Goal: Transaction & Acquisition: Register for event/course

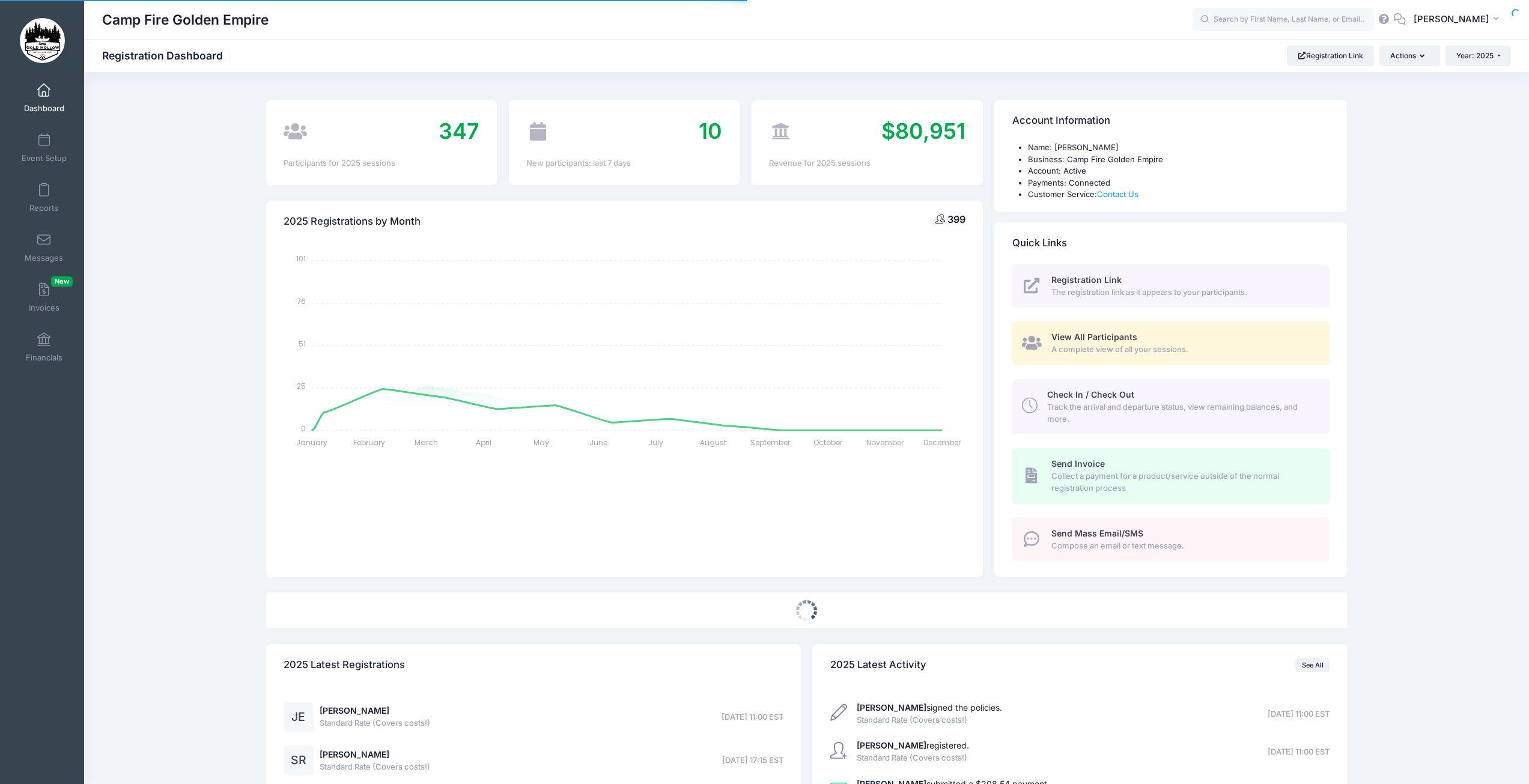
select select
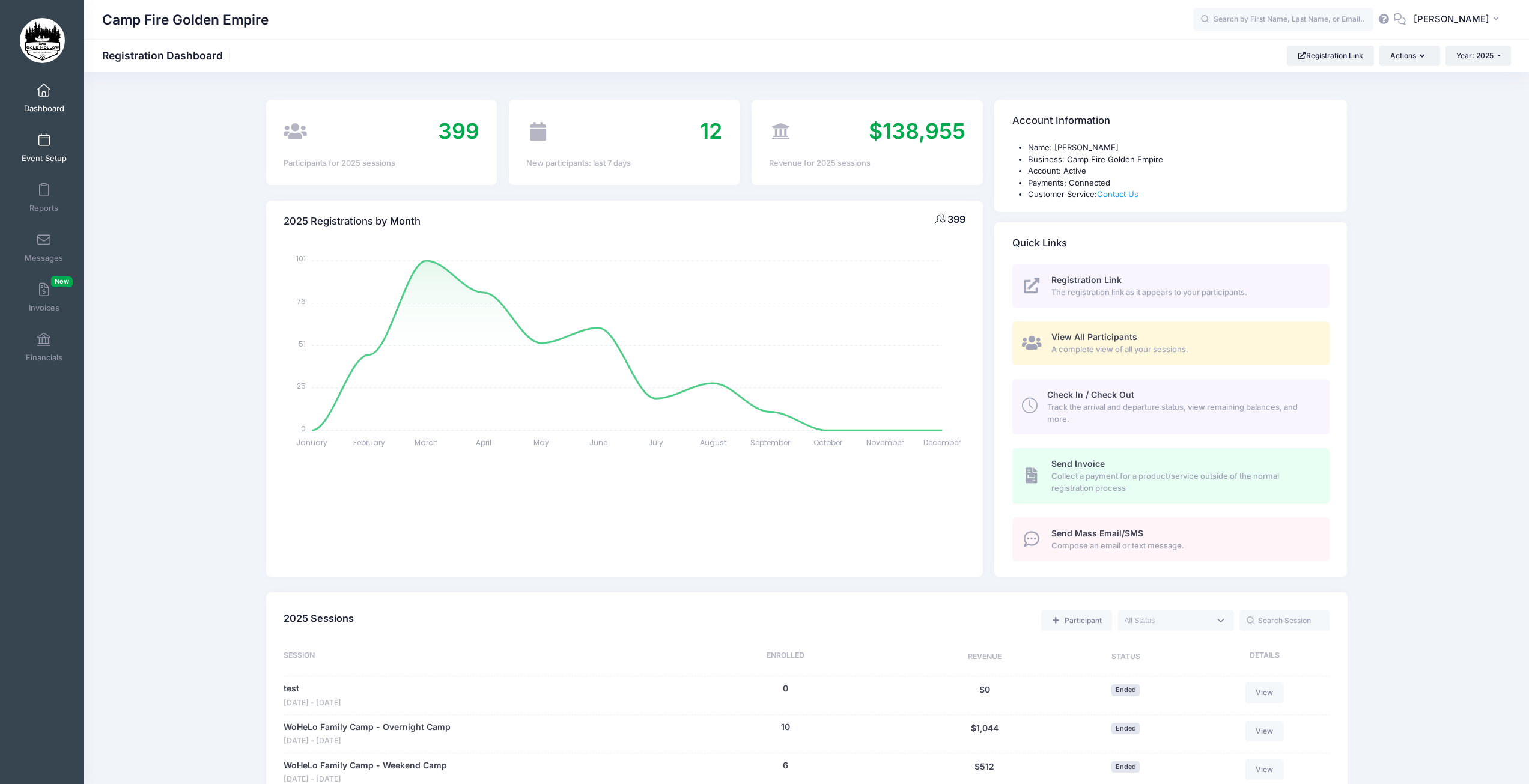
click at [44, 144] on span at bounding box center [44, 141] width 0 height 13
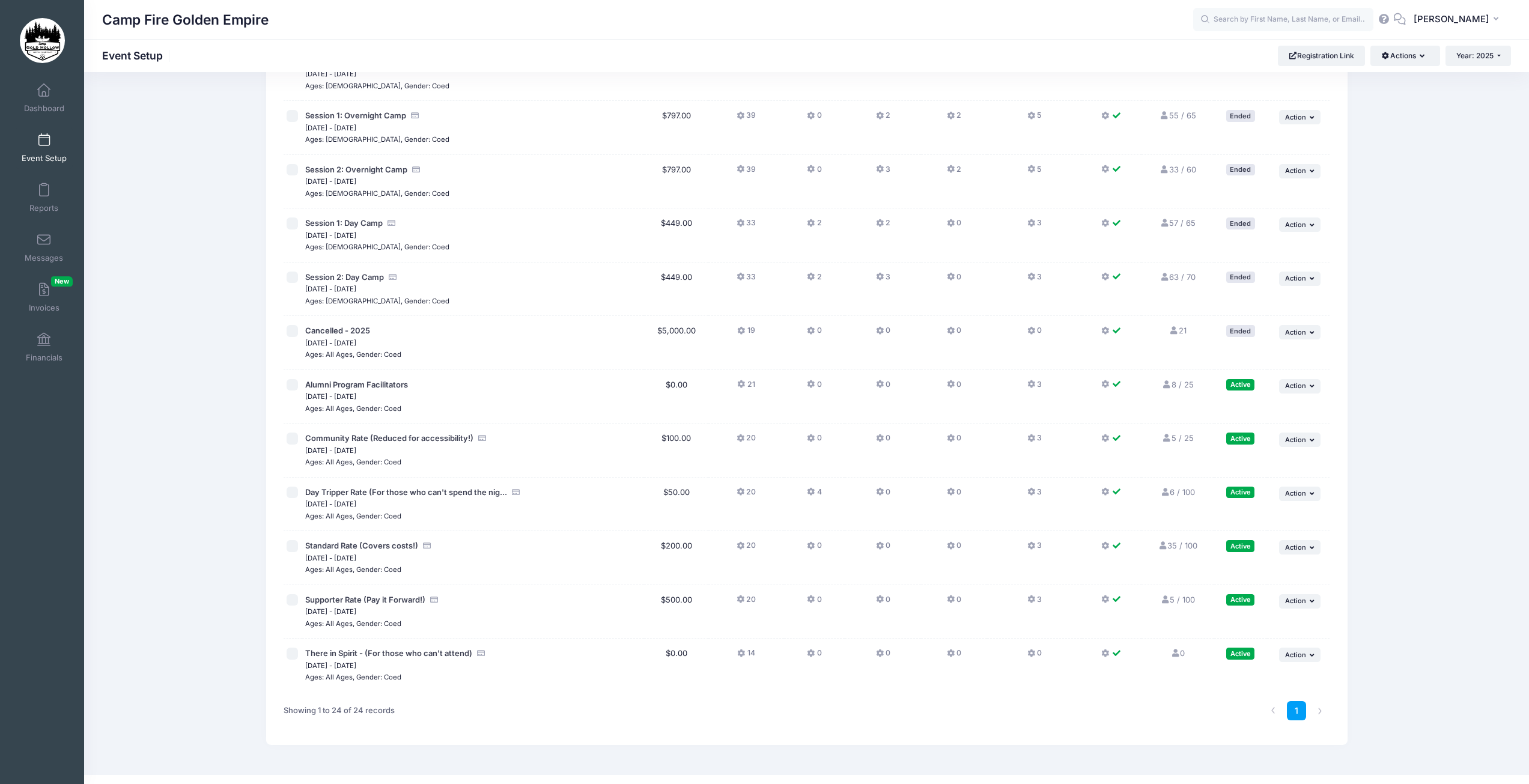
scroll to position [773, 0]
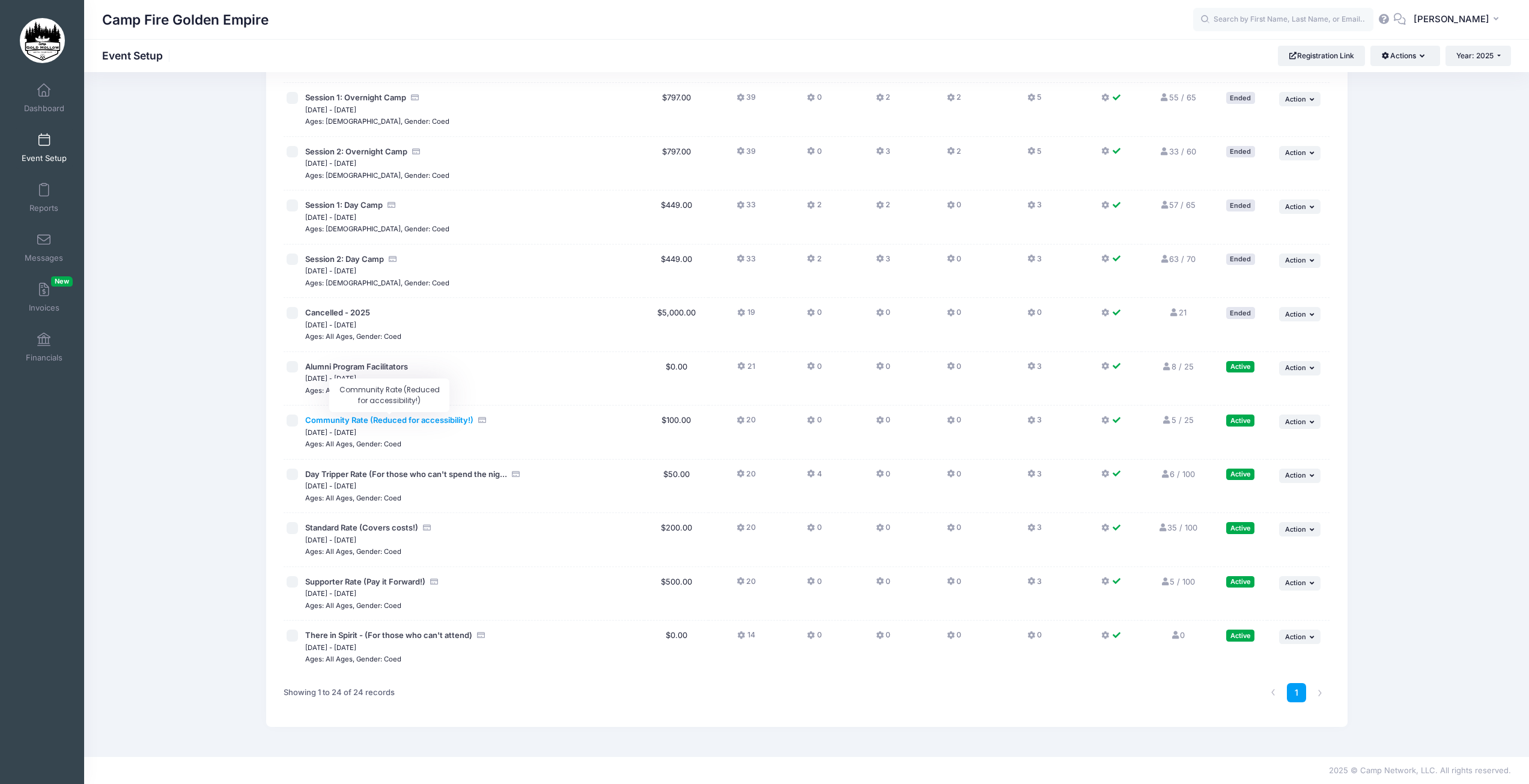
click at [414, 417] on span "Community Rate (Reduced for accessibility!)" at bounding box center [389, 420] width 168 height 9
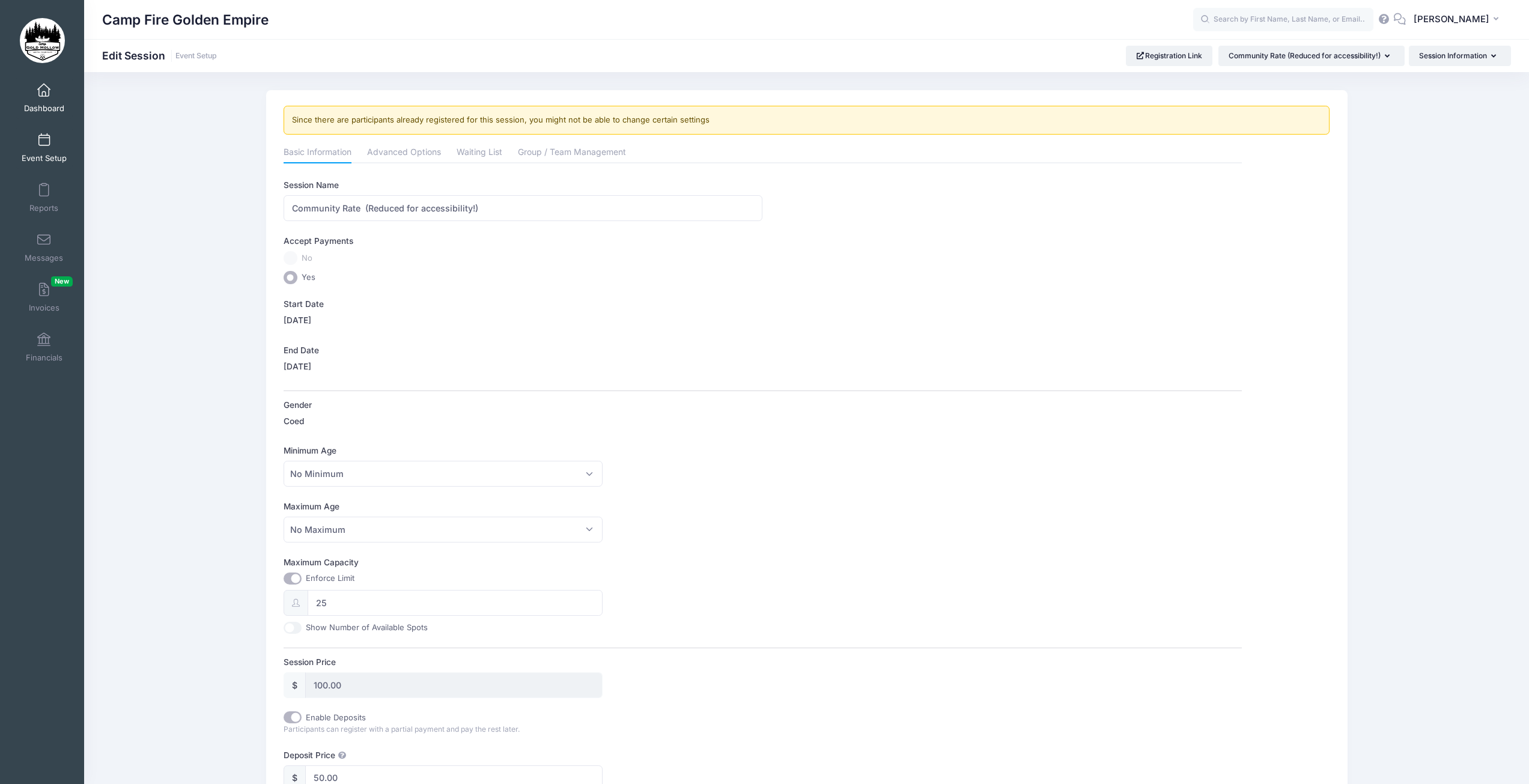
click at [33, 91] on link "Dashboard" at bounding box center [44, 97] width 57 height 42
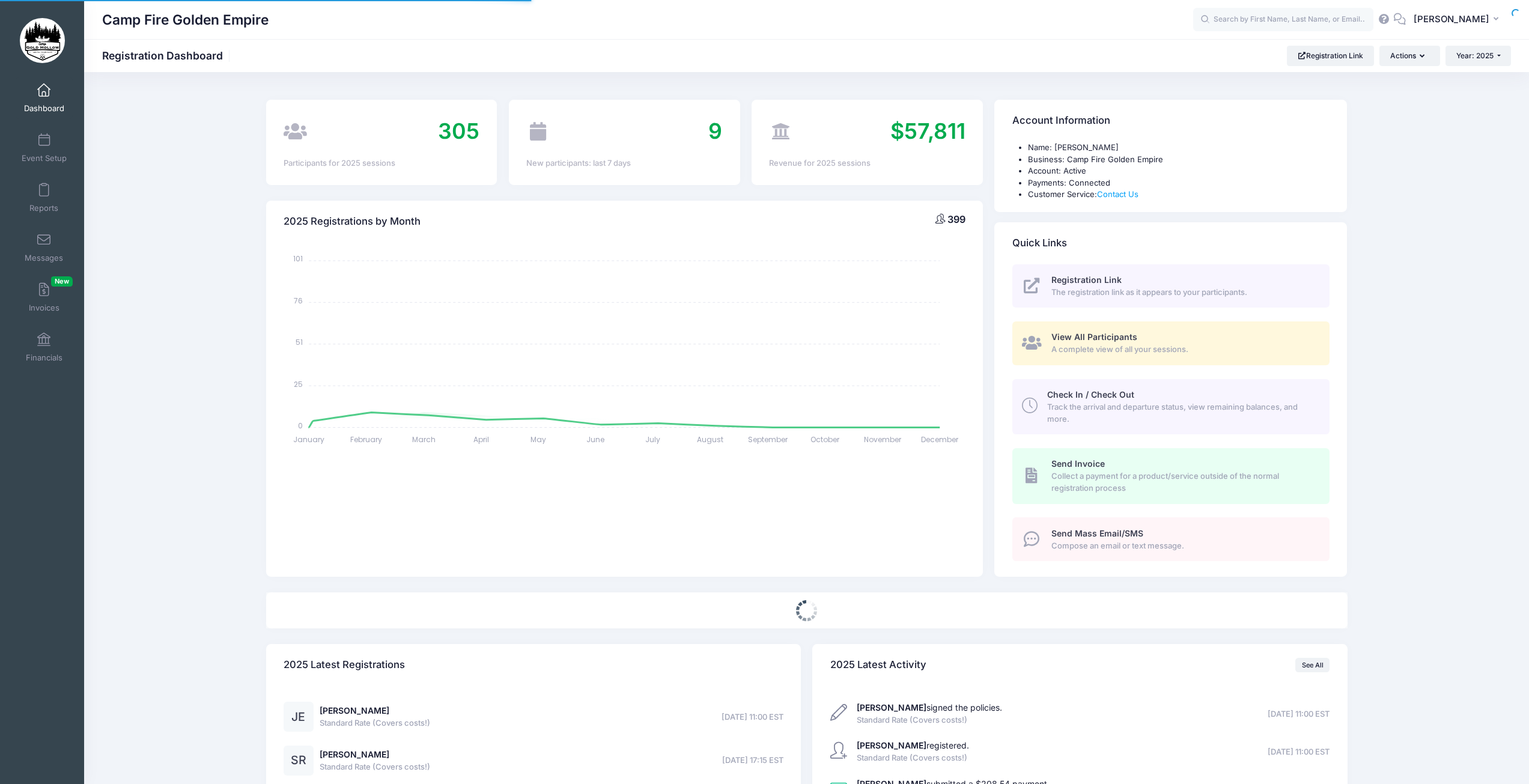
select select
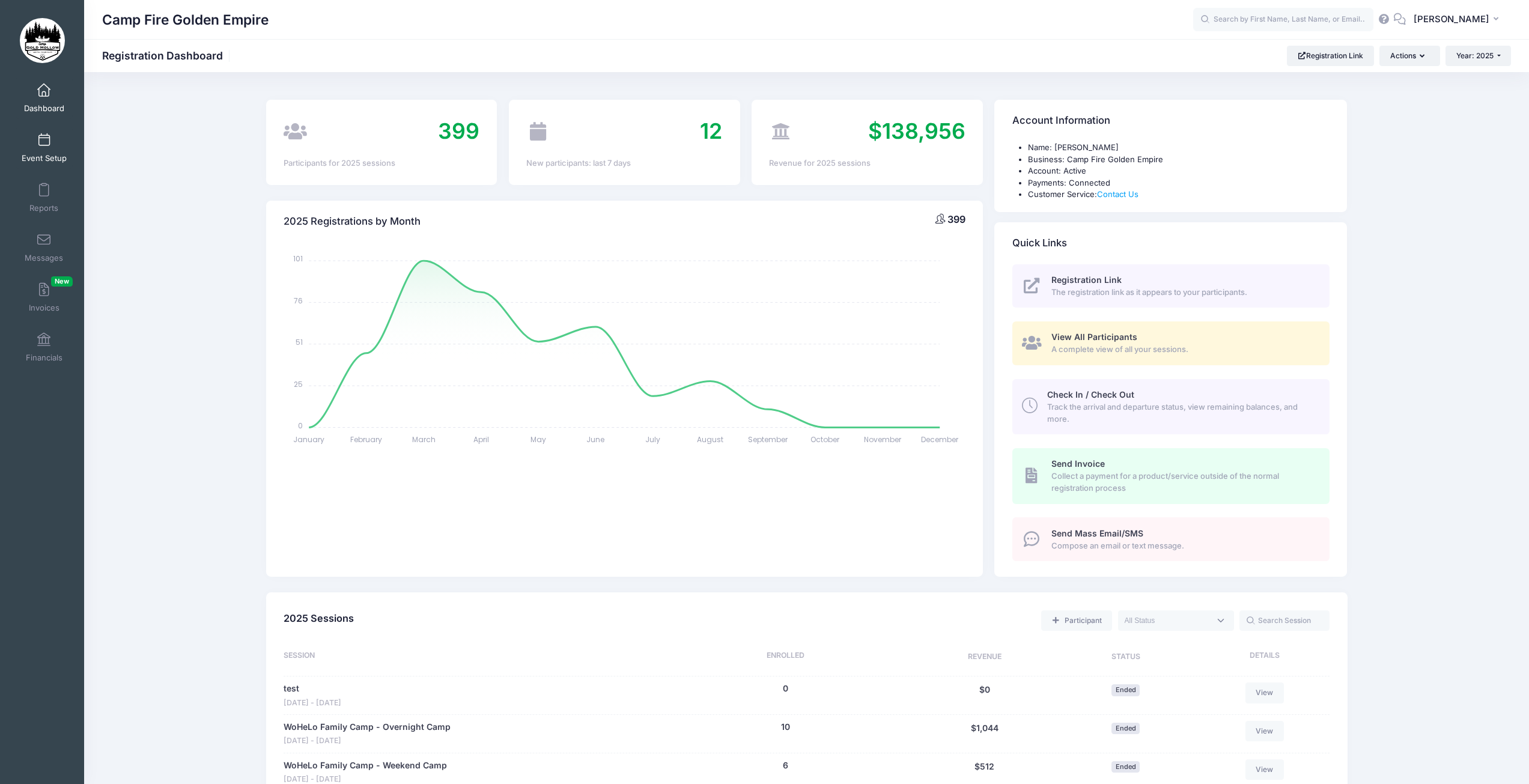
click at [44, 144] on span at bounding box center [44, 141] width 0 height 13
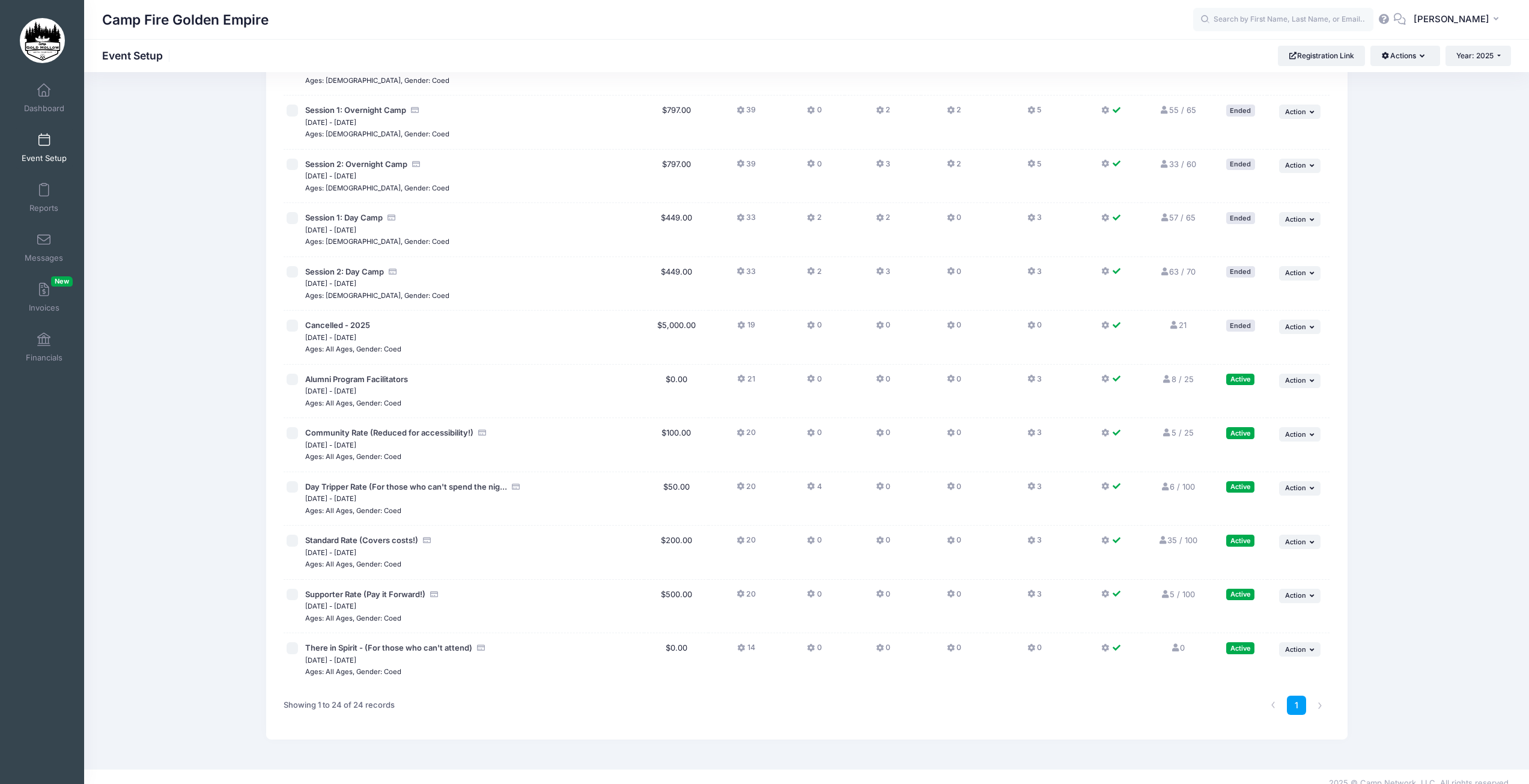
scroll to position [773, 0]
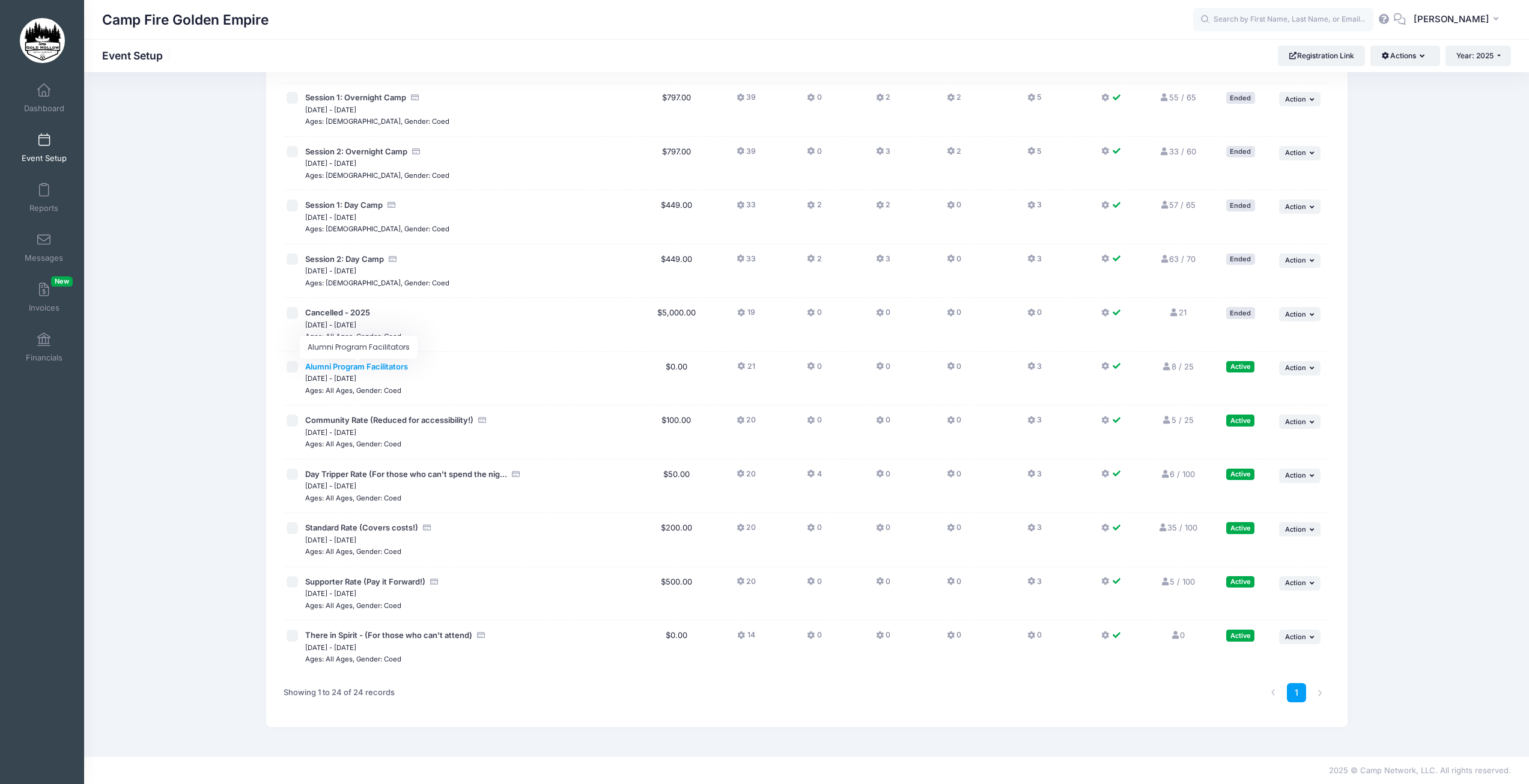
click at [348, 368] on span "Alumni Program Facilitators" at bounding box center [357, 367] width 103 height 9
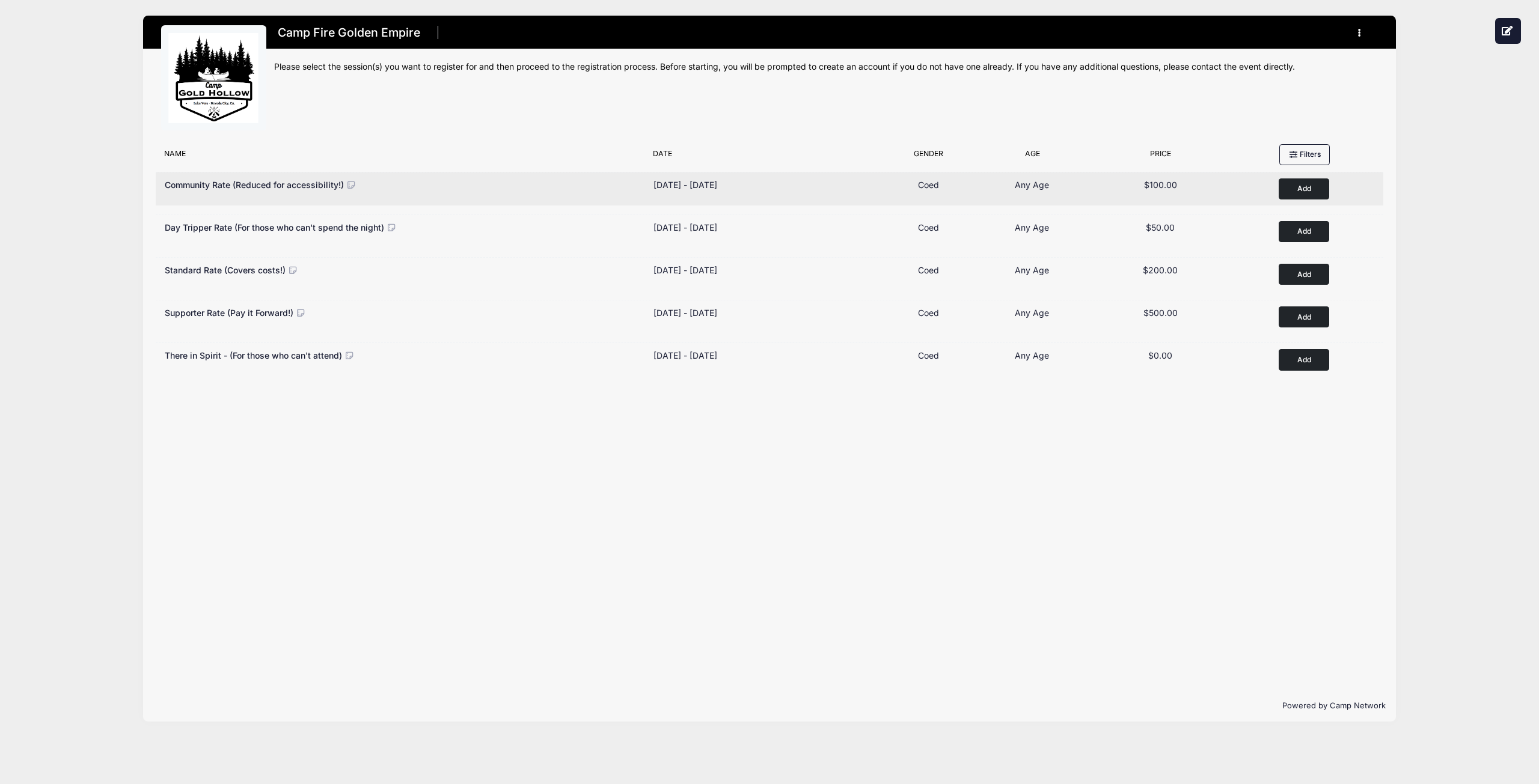
click at [1301, 188] on button "Add to Cart" at bounding box center [1304, 189] width 50 height 21
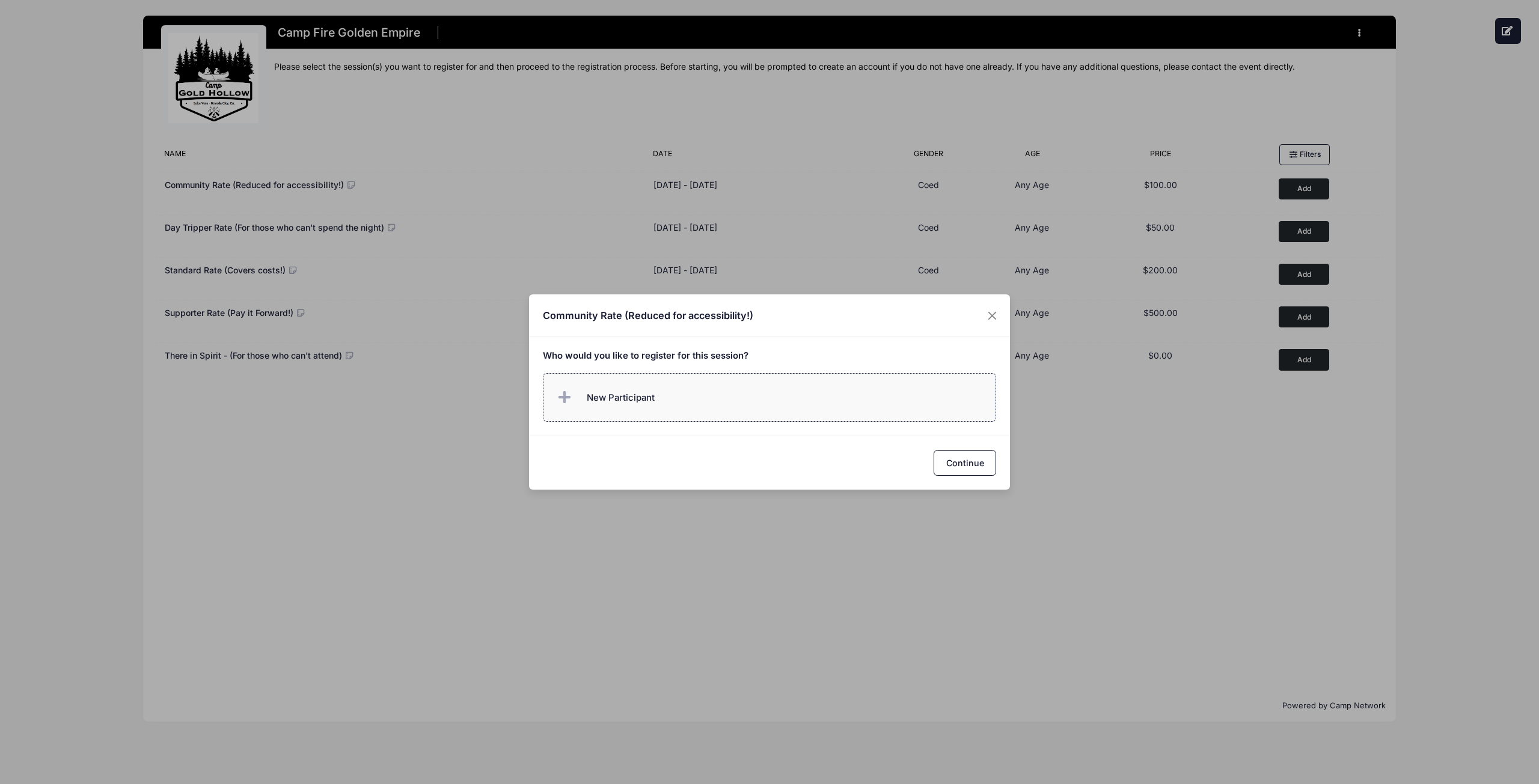
click at [598, 393] on span "New Participant" at bounding box center [620, 398] width 68 height 13
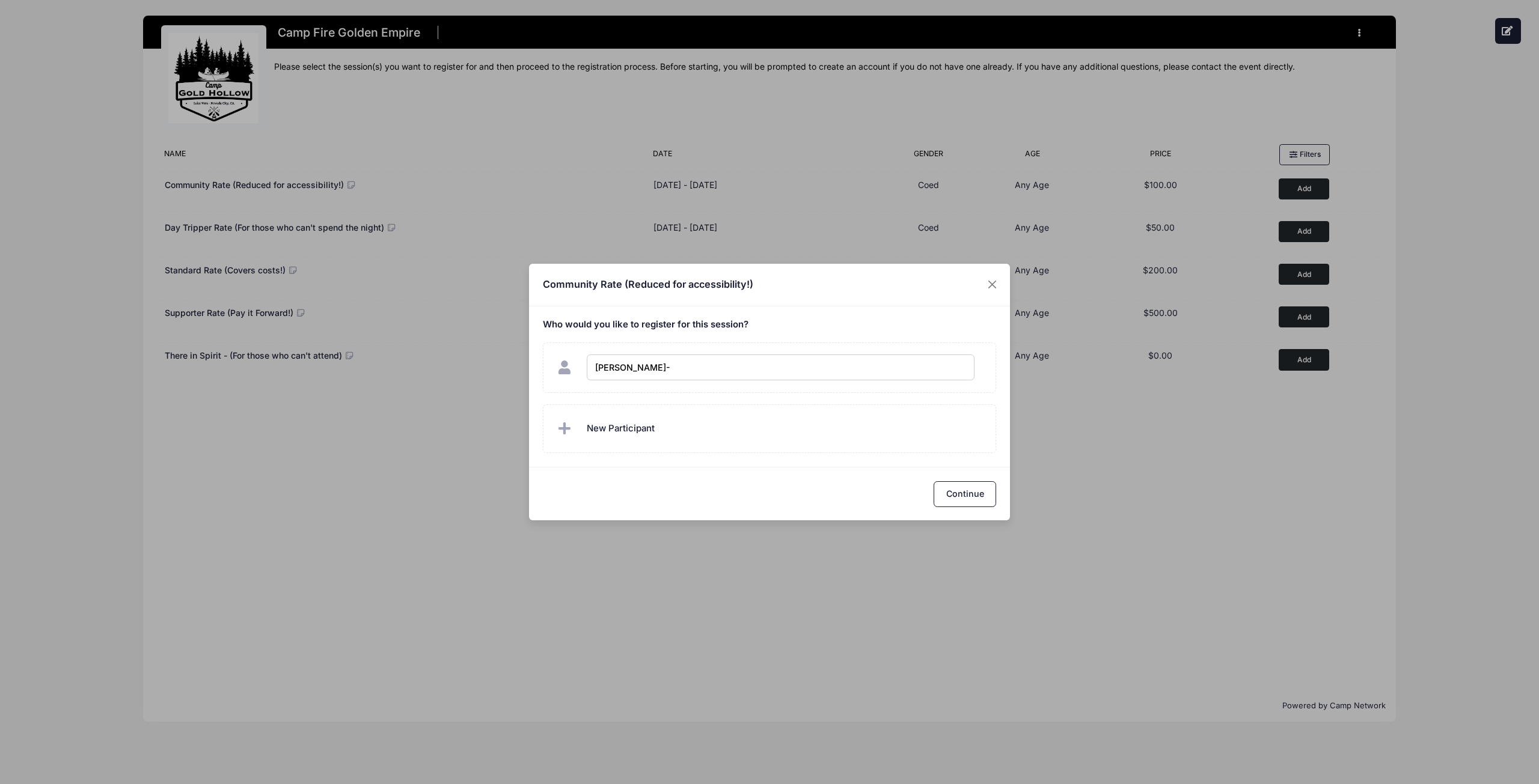
type input "Anna"
checkbox input "true"
click at [671, 369] on icon "button" at bounding box center [675, 369] width 9 height 0
type input "Anna Marie Soltero"
click at [953, 492] on button "Continue" at bounding box center [965, 495] width 63 height 26
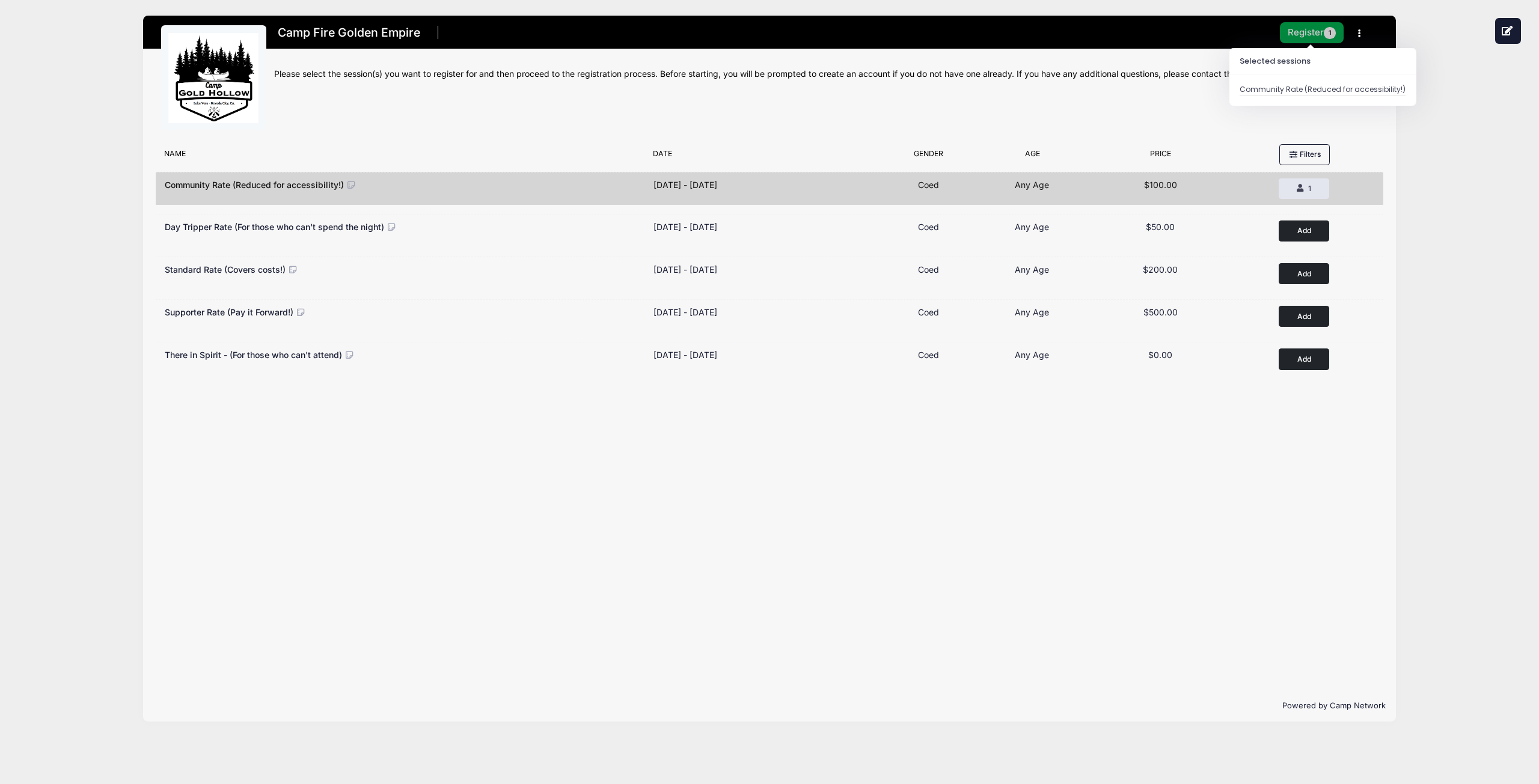
click at [1332, 39] on button "Register 1" at bounding box center [1311, 33] width 64 height 21
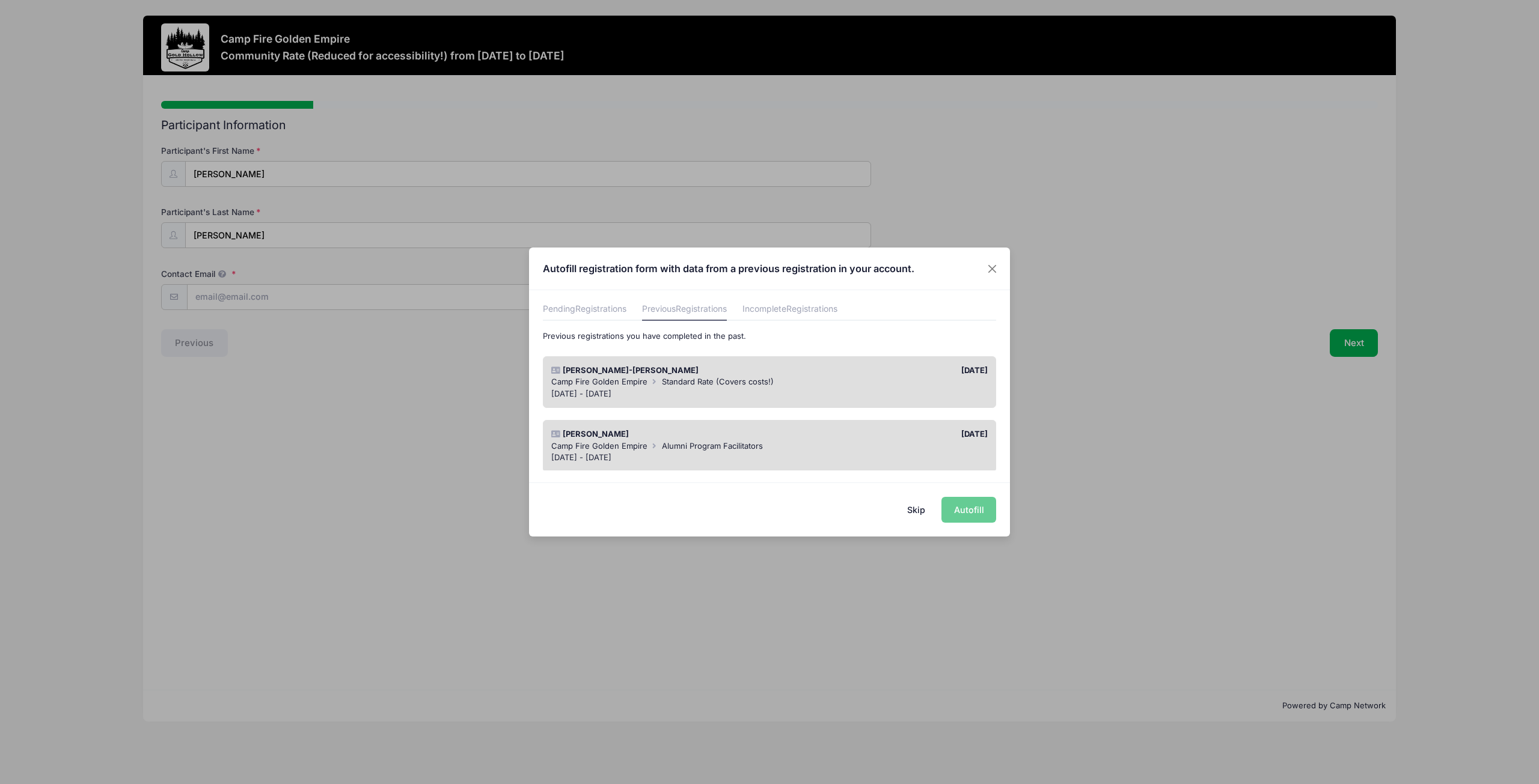
scroll to position [60, 0]
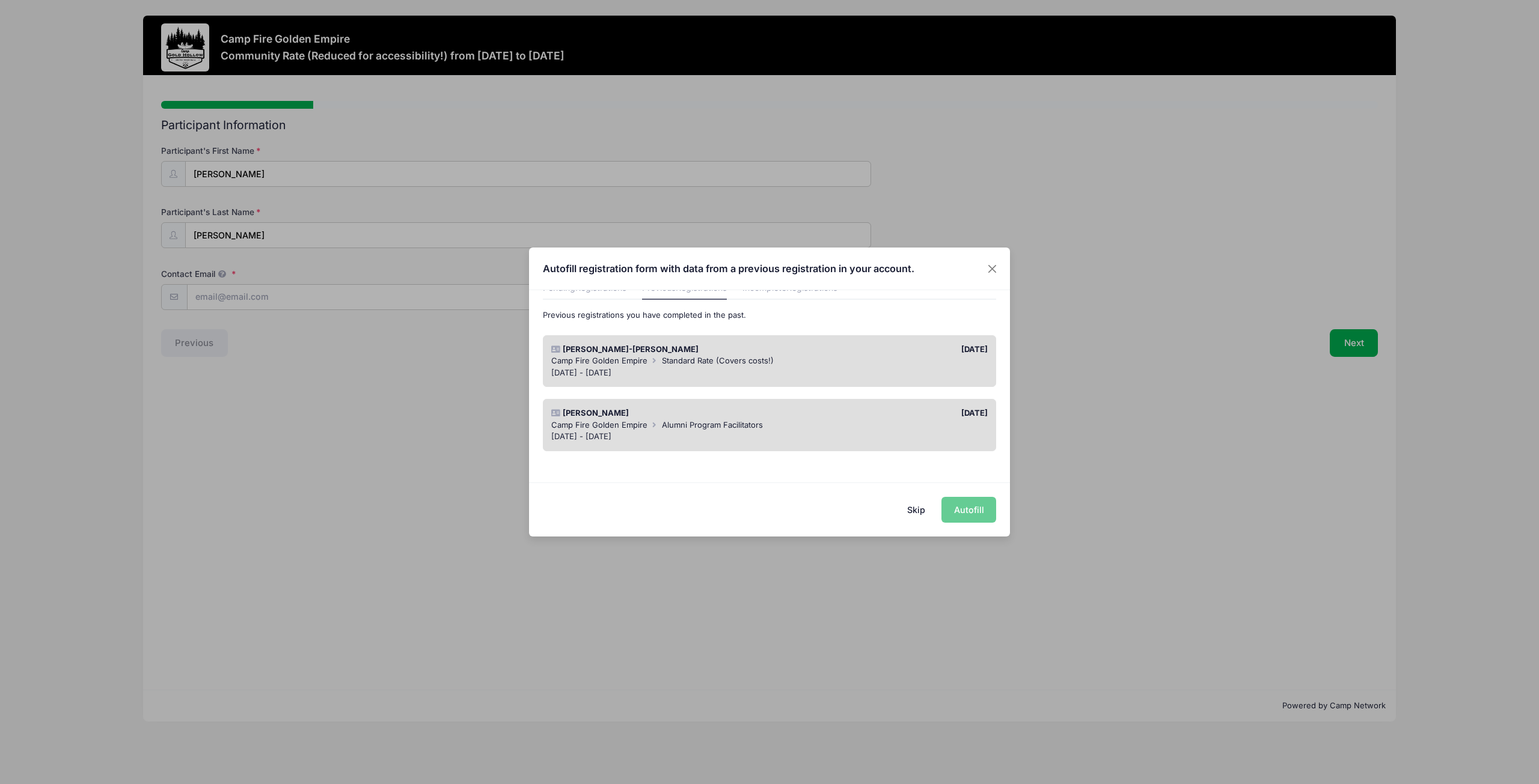
click at [913, 508] on button "Skip" at bounding box center [916, 510] width 43 height 26
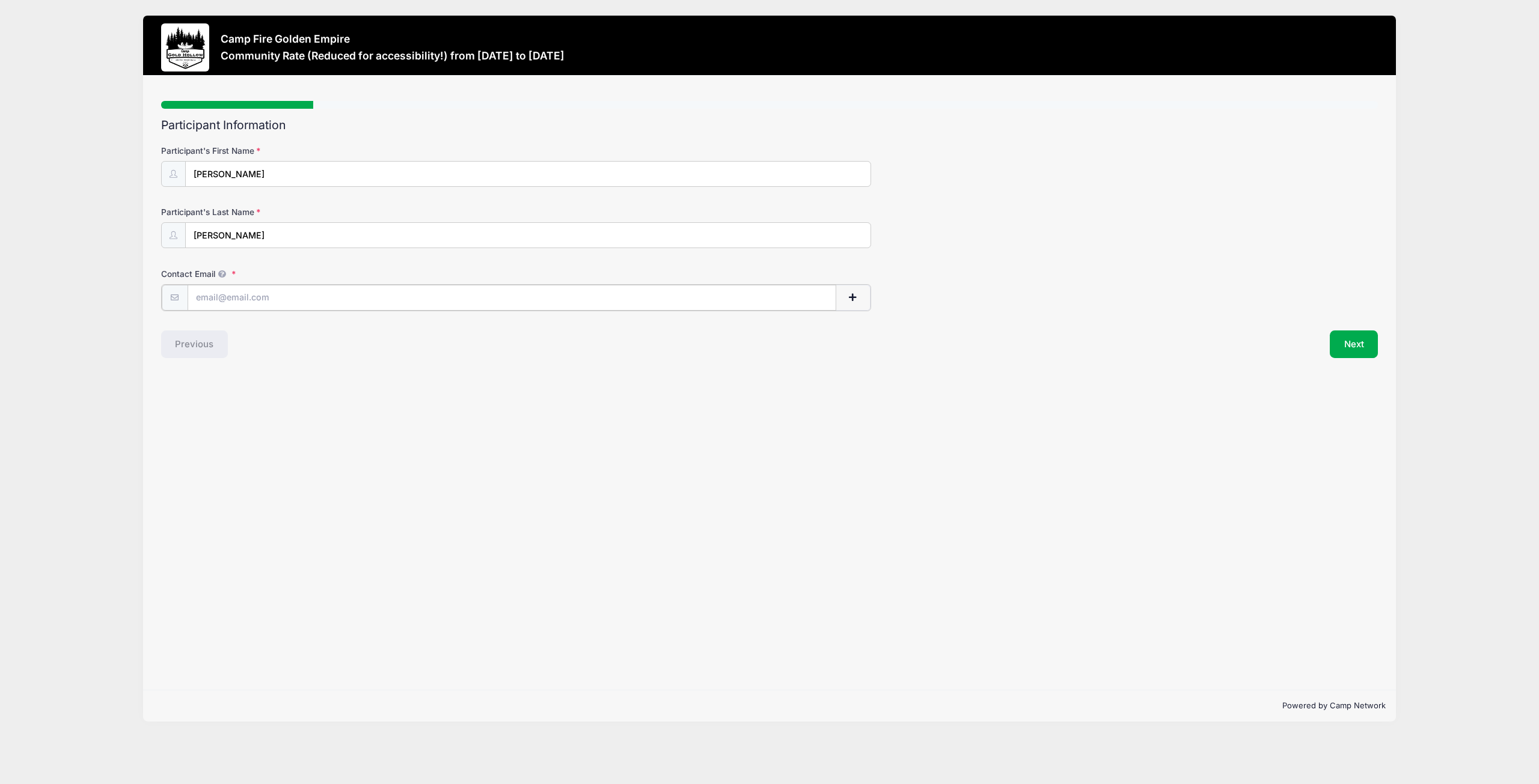
click at [273, 305] on input "Contact Email" at bounding box center [512, 298] width 649 height 26
click at [228, 176] on input "Anna" at bounding box center [528, 175] width 685 height 26
type input "Anna- Marie"
click at [247, 300] on input "Contact Email" at bounding box center [512, 298] width 649 height 26
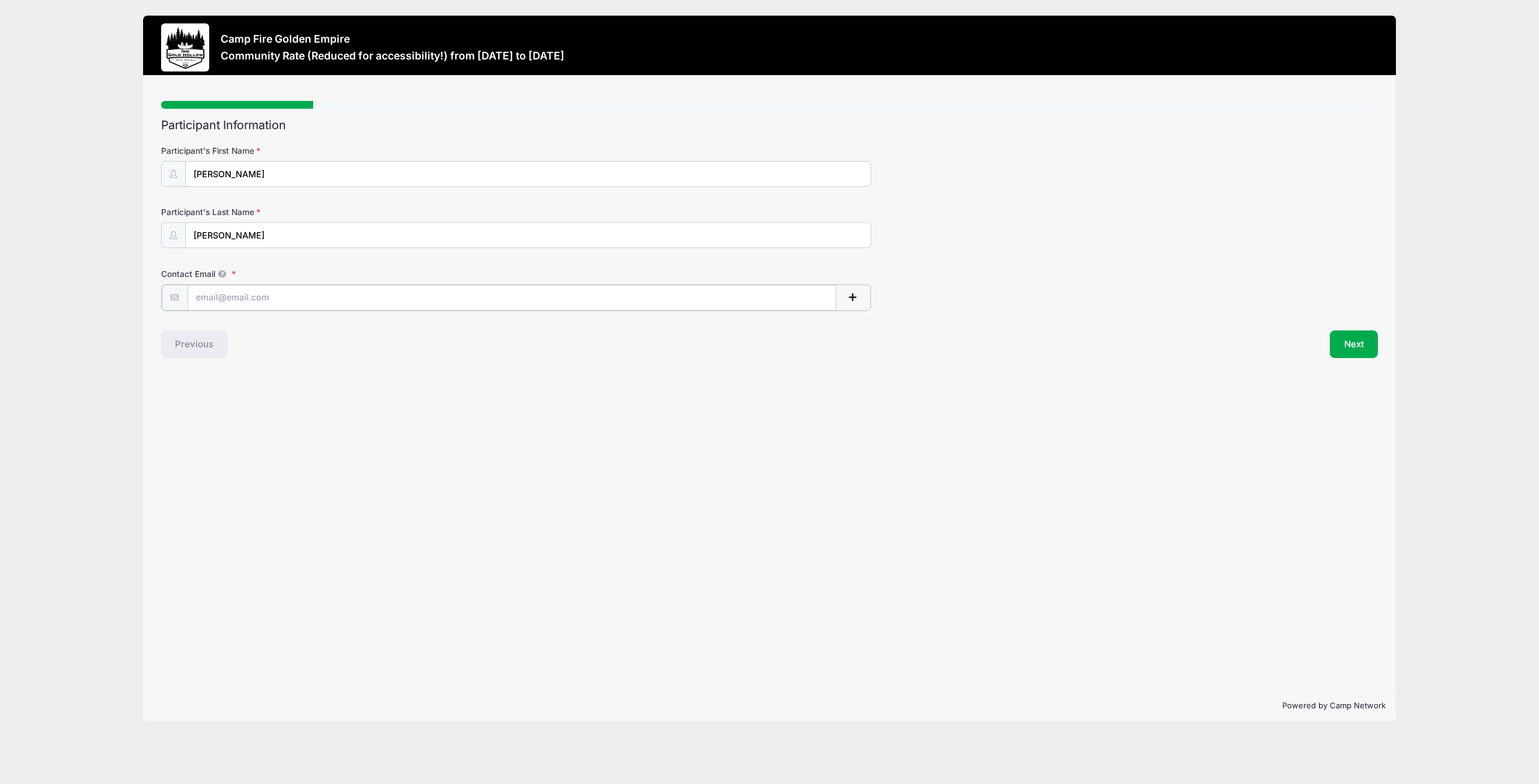
click at [247, 300] on input "Contact Email" at bounding box center [512, 298] width 649 height 26
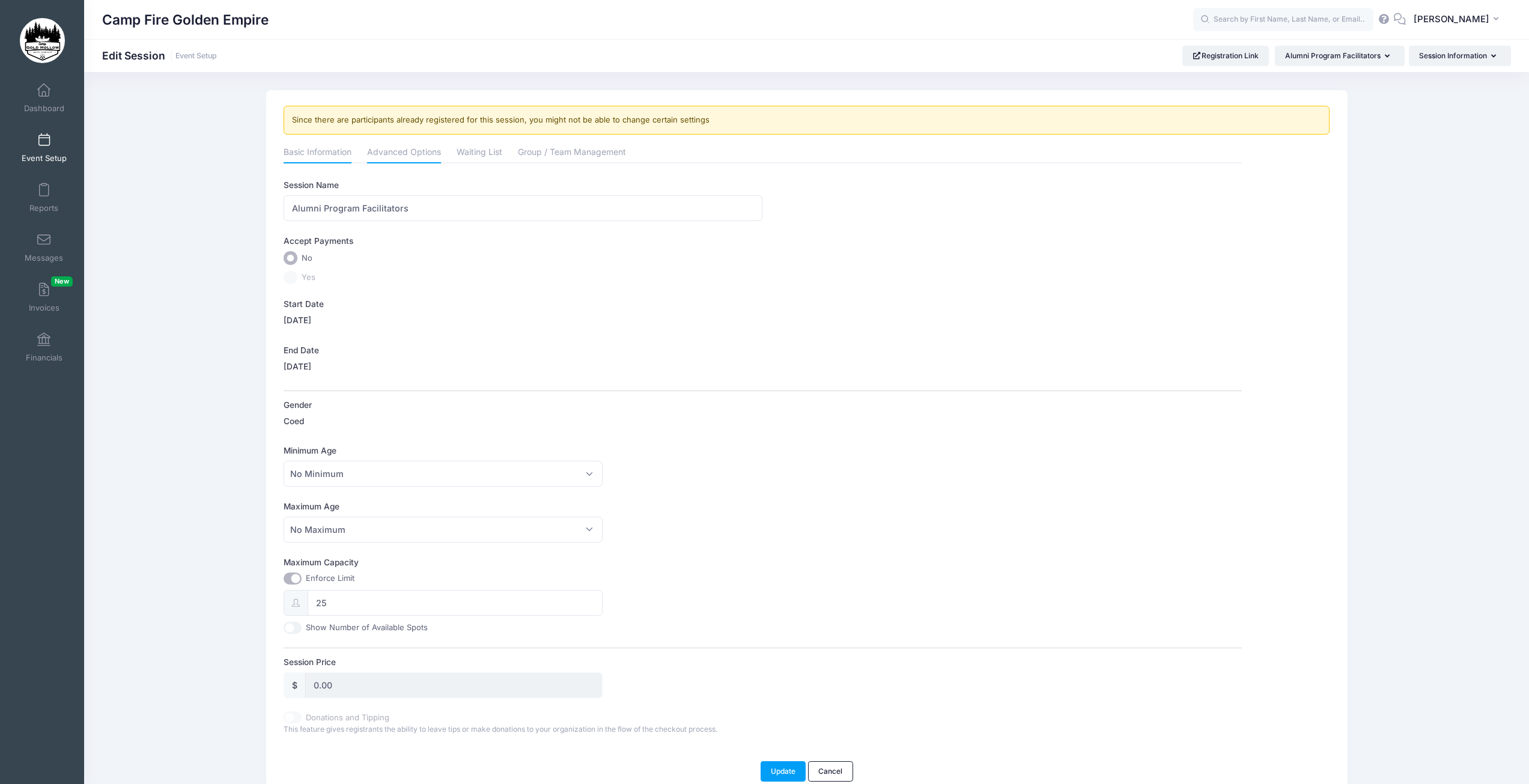
click at [392, 149] on link "Advanced Options" at bounding box center [403, 153] width 74 height 21
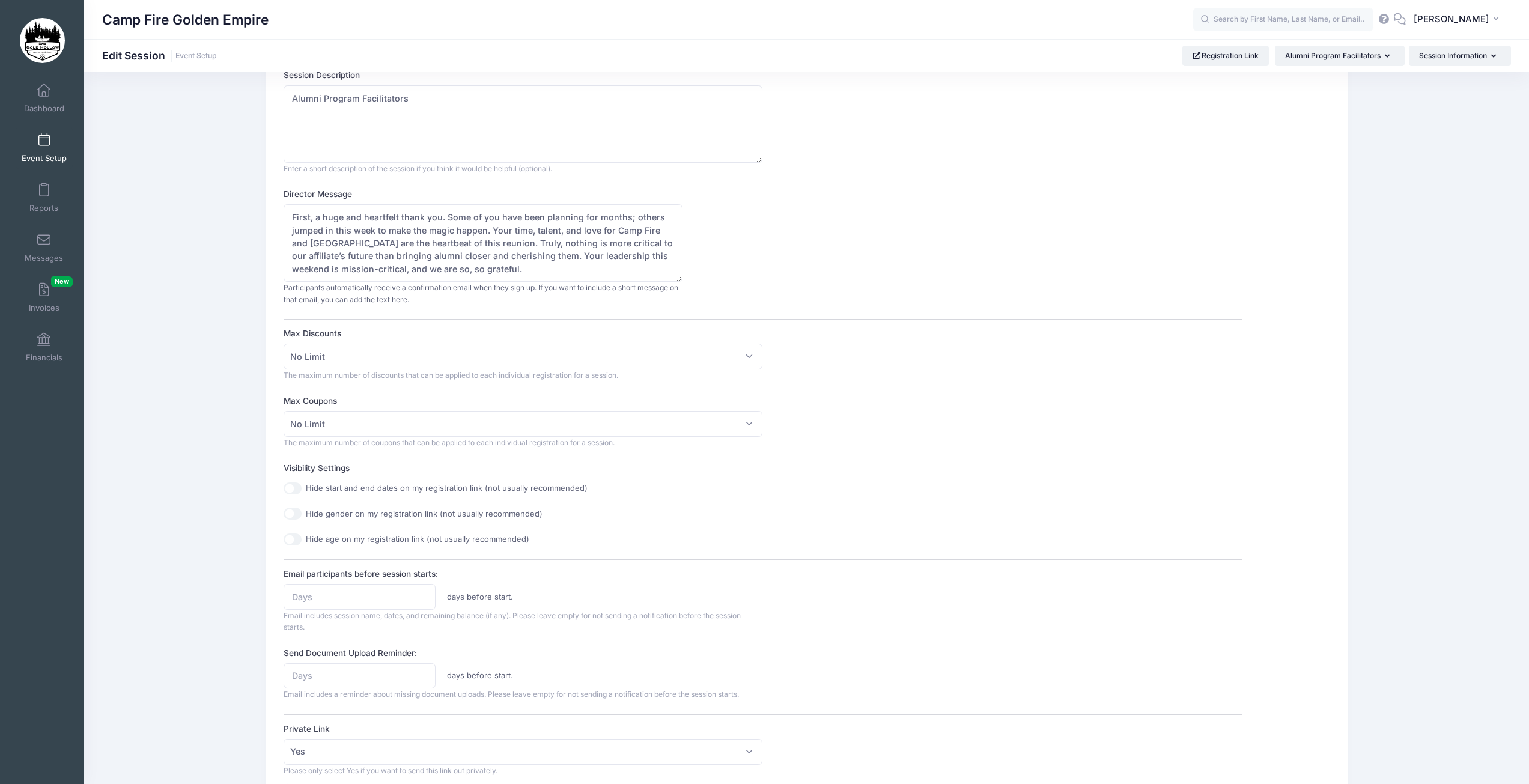
scroll to position [360, 0]
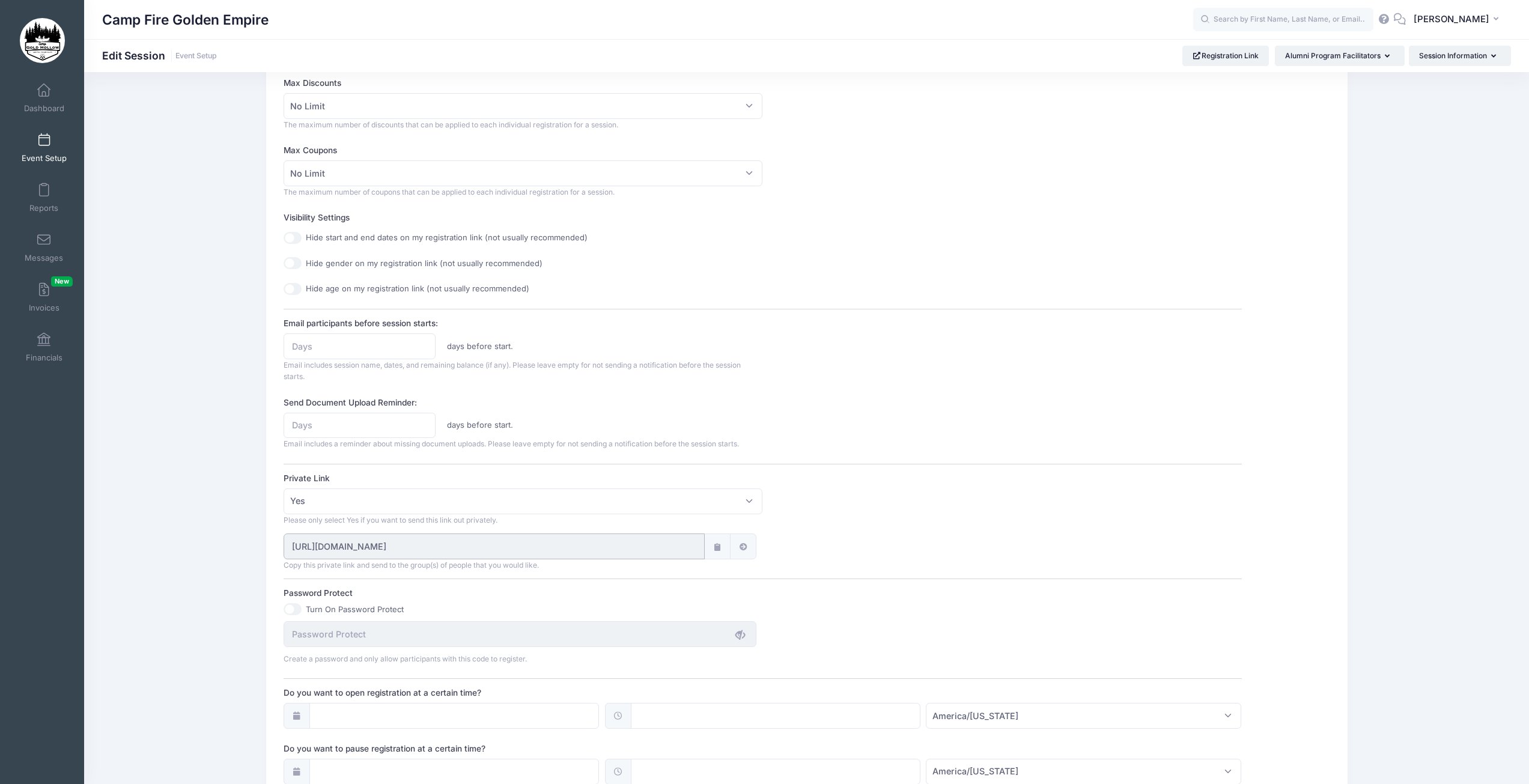
click at [689, 547] on input "[URL][DOMAIN_NAME]" at bounding box center [494, 547] width 421 height 26
click at [715, 547] on icon at bounding box center [717, 547] width 9 height 7
